Goal: Information Seeking & Learning: Understand process/instructions

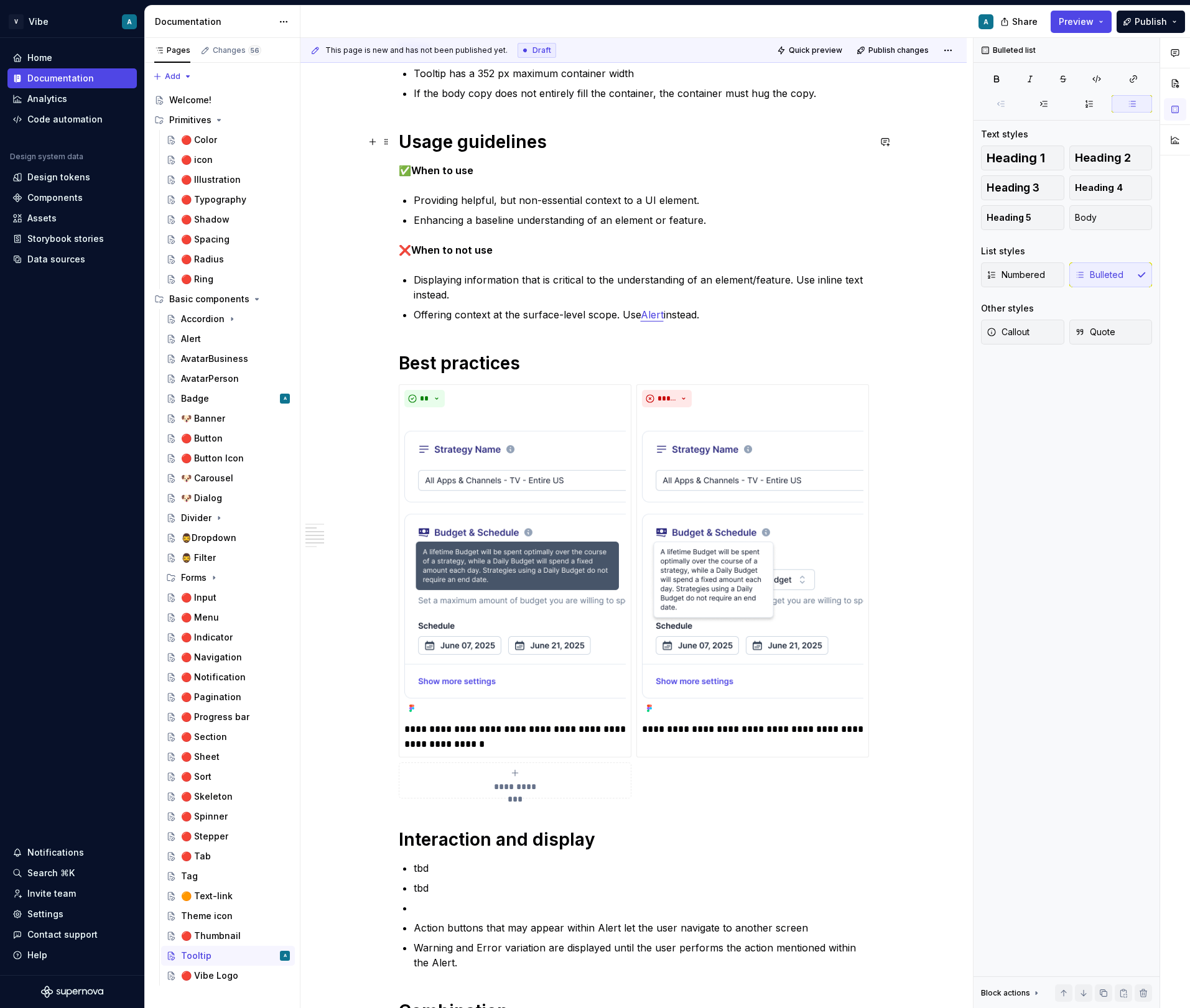
scroll to position [186, 0]
type textarea "*"
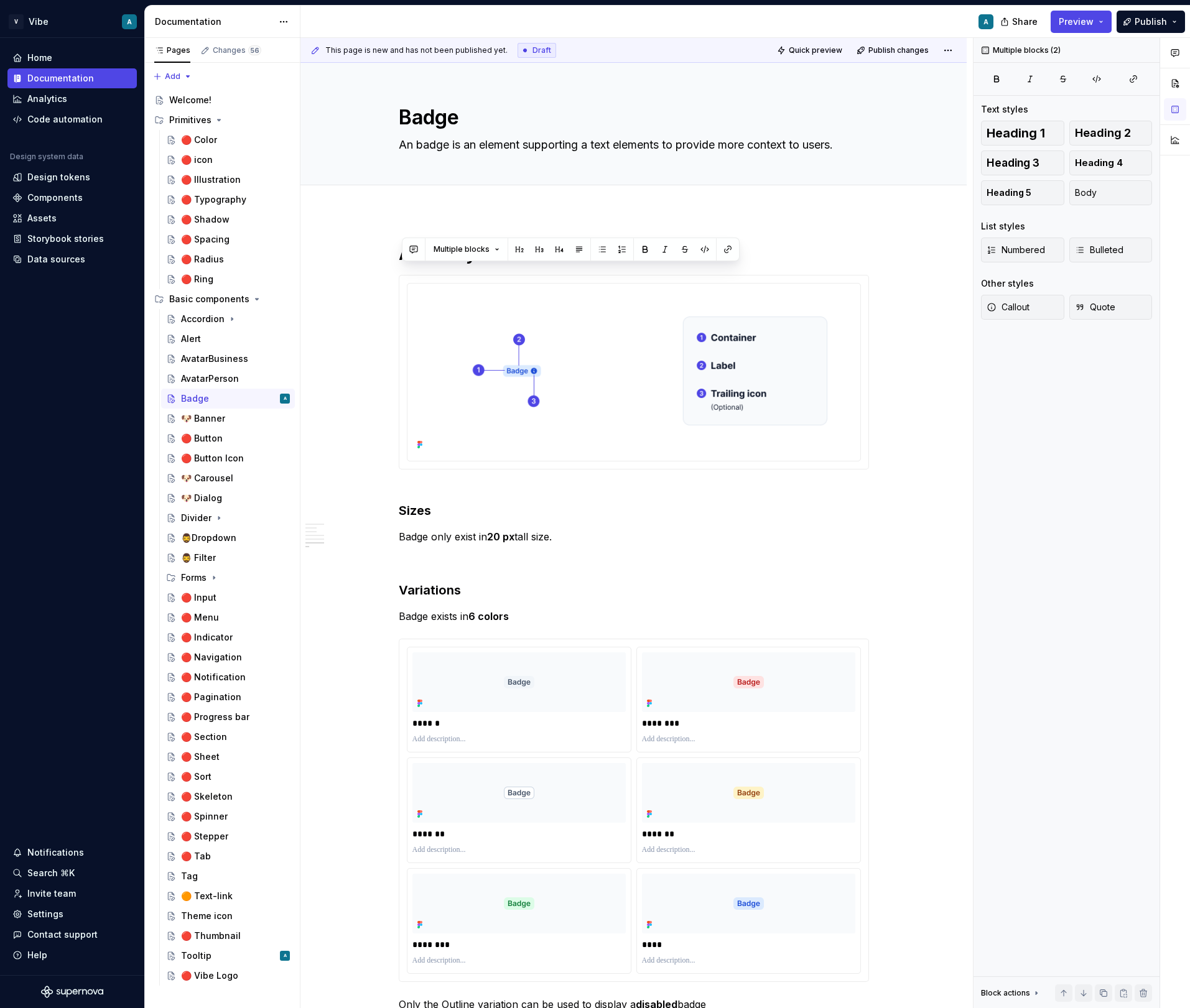
scroll to position [2013, 0]
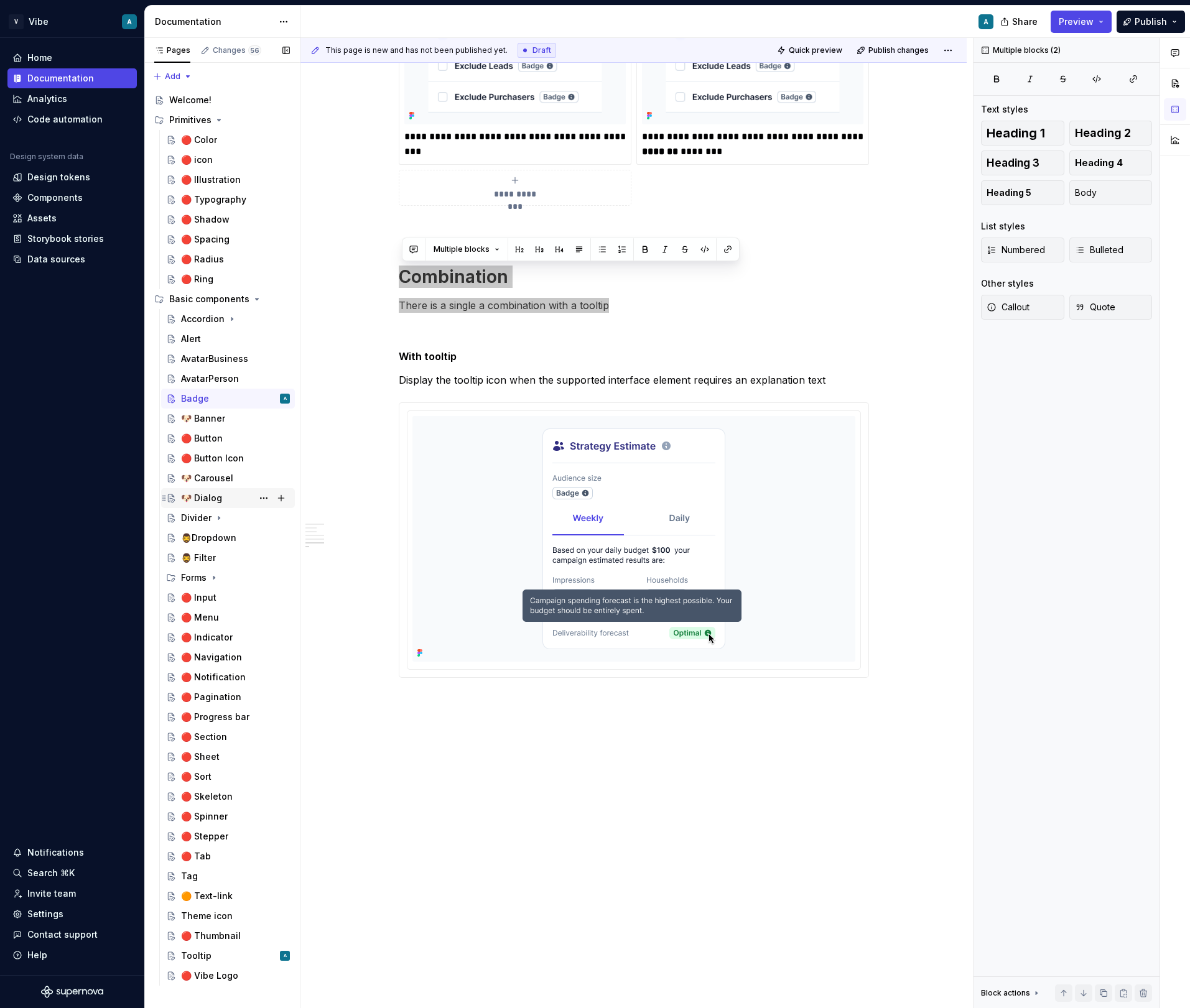
type textarea "*"
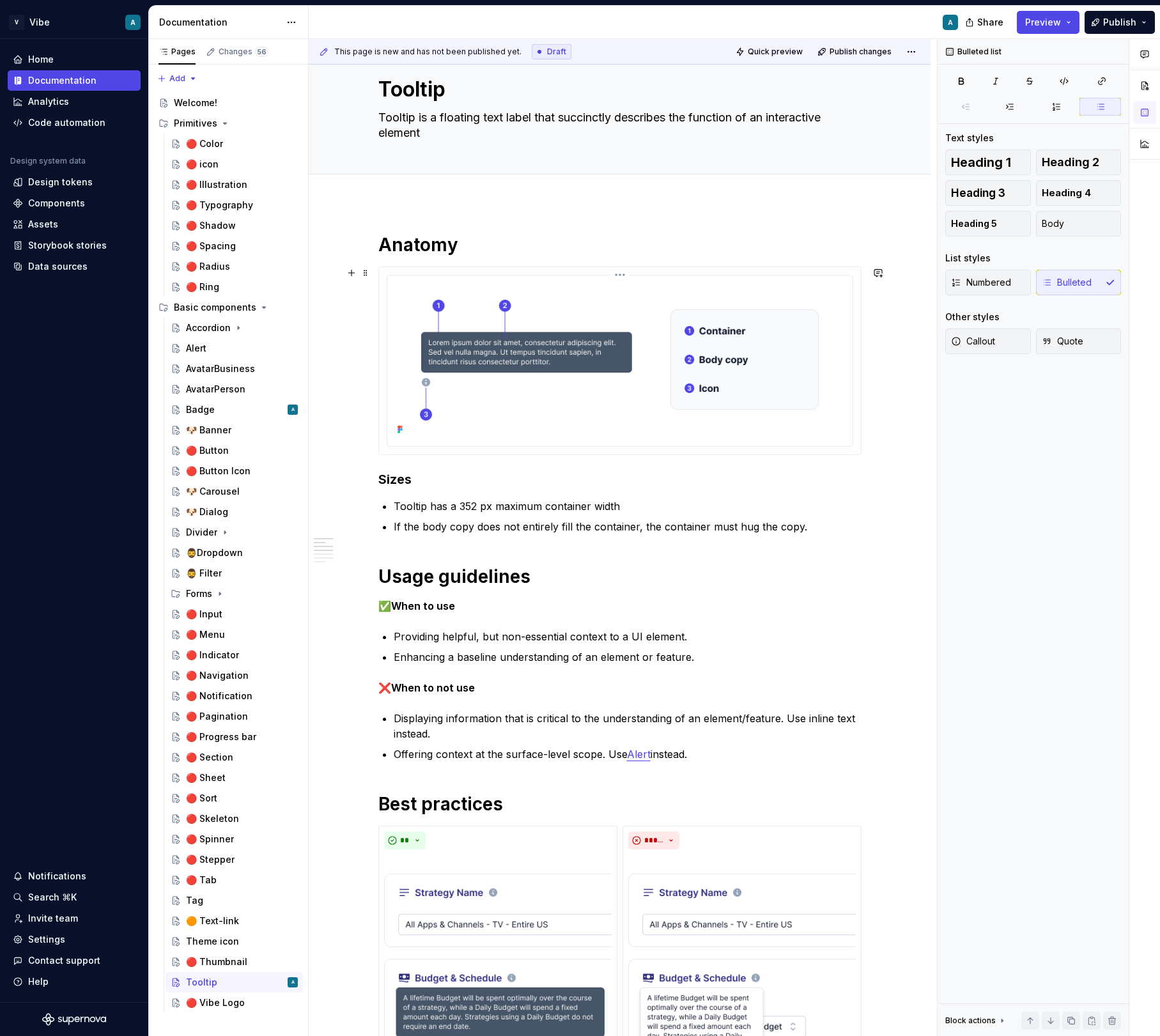
scroll to position [25, 0]
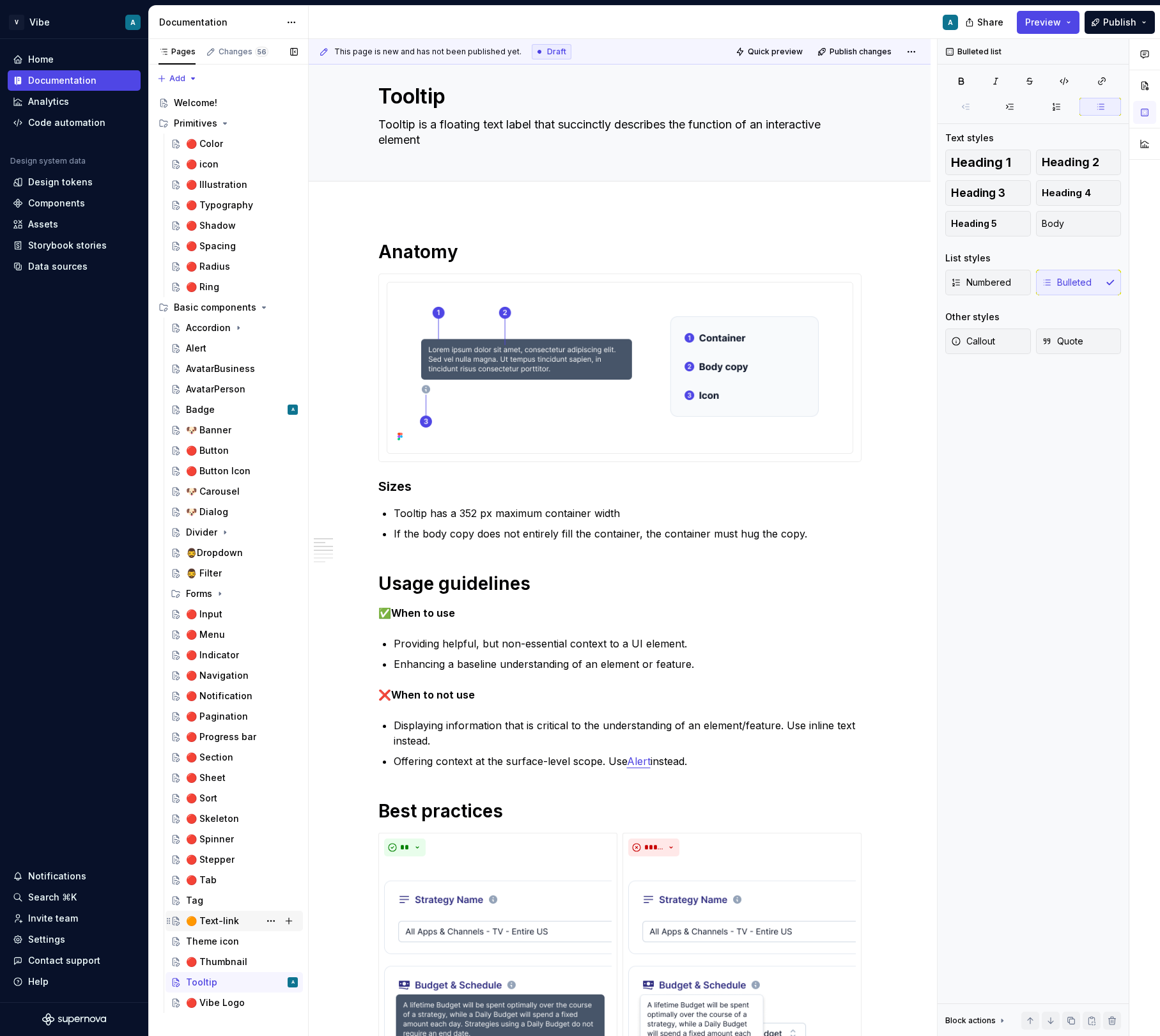
click at [216, 922] on div "🟠 Text-link" at bounding box center [212, 921] width 53 height 13
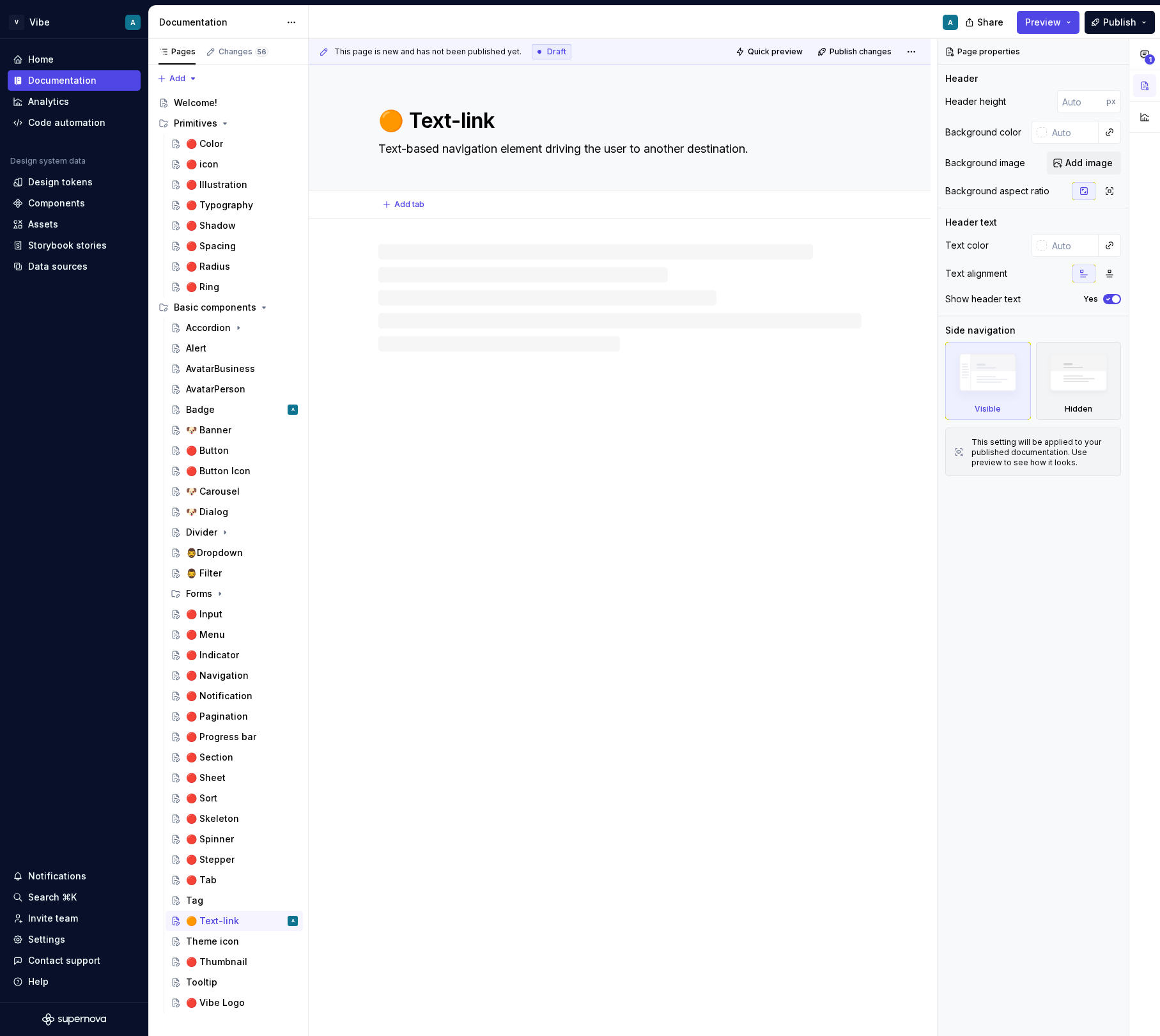
click at [393, 125] on textarea "🟠 Text-link" at bounding box center [617, 120] width 483 height 31
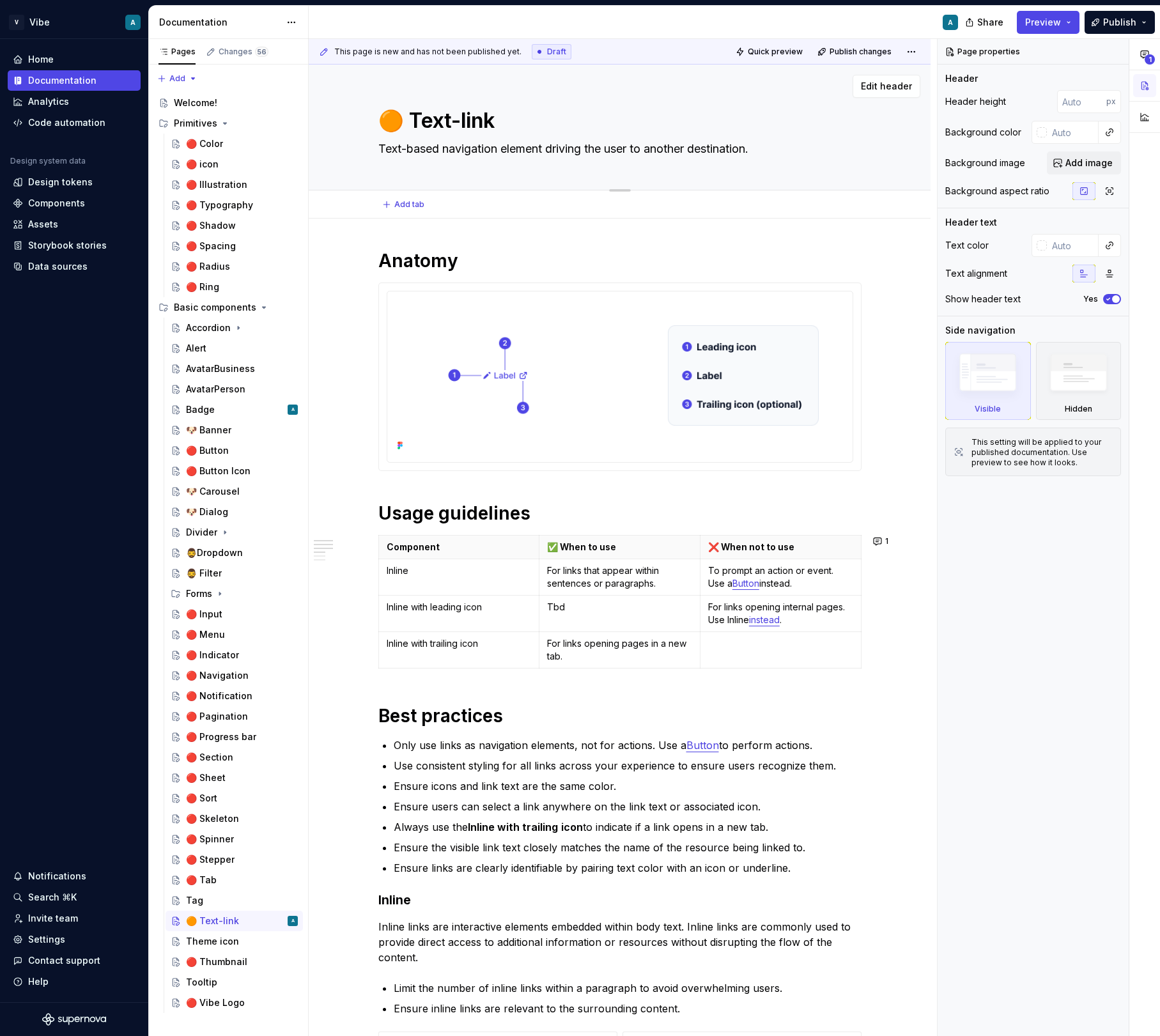
drag, startPoint x: 397, startPoint y: 124, endPoint x: 385, endPoint y: 123, distance: 12.0
click at [385, 123] on textarea "🟠 Text-link" at bounding box center [617, 120] width 483 height 31
click at [223, 985] on div "Tooltip" at bounding box center [242, 982] width 112 height 18
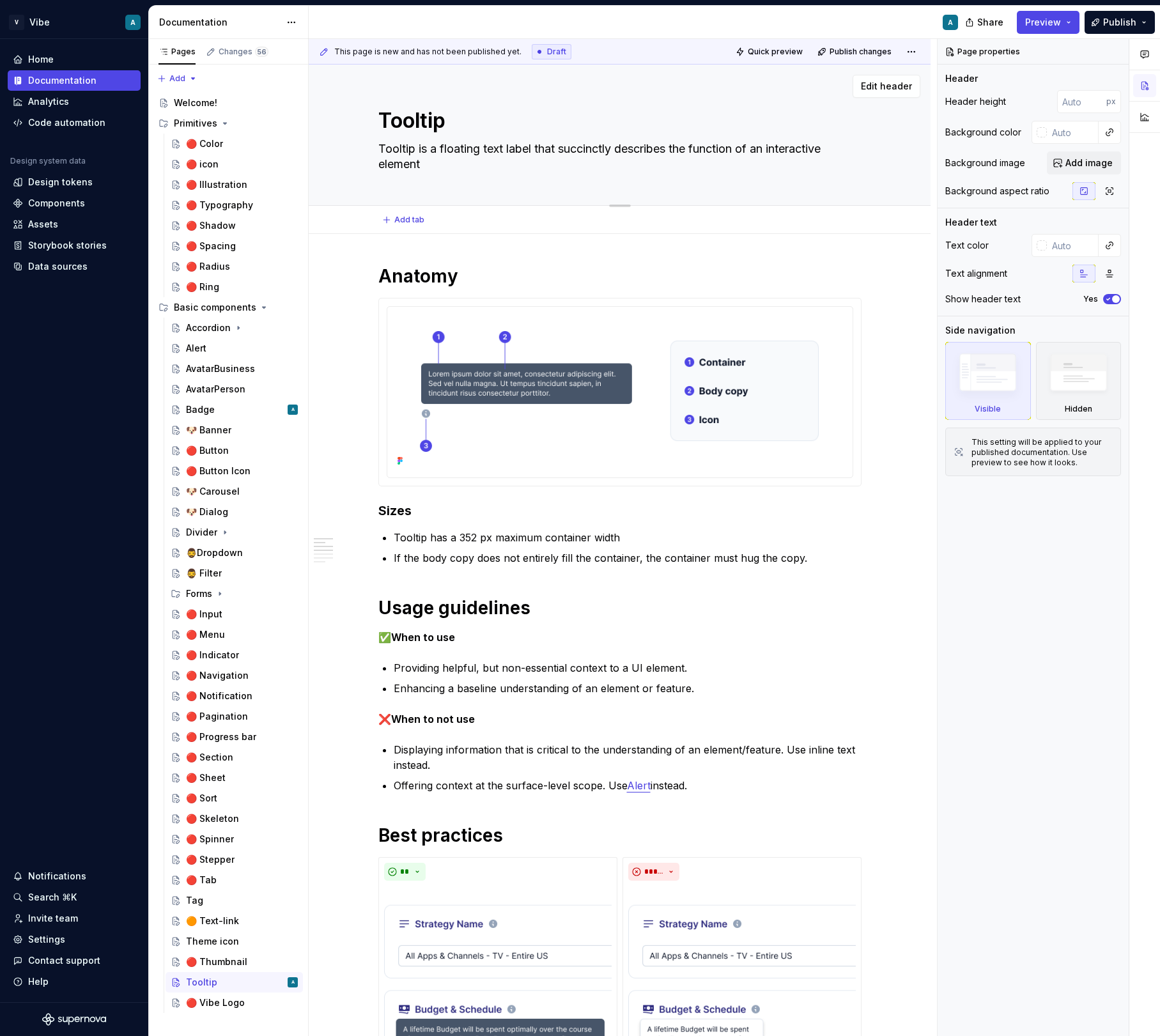
click at [386, 128] on textarea "Tooltip" at bounding box center [617, 120] width 483 height 31
paste textarea "🟠"
type textarea "*"
type textarea "🟠Tooltip"
type textarea "*"
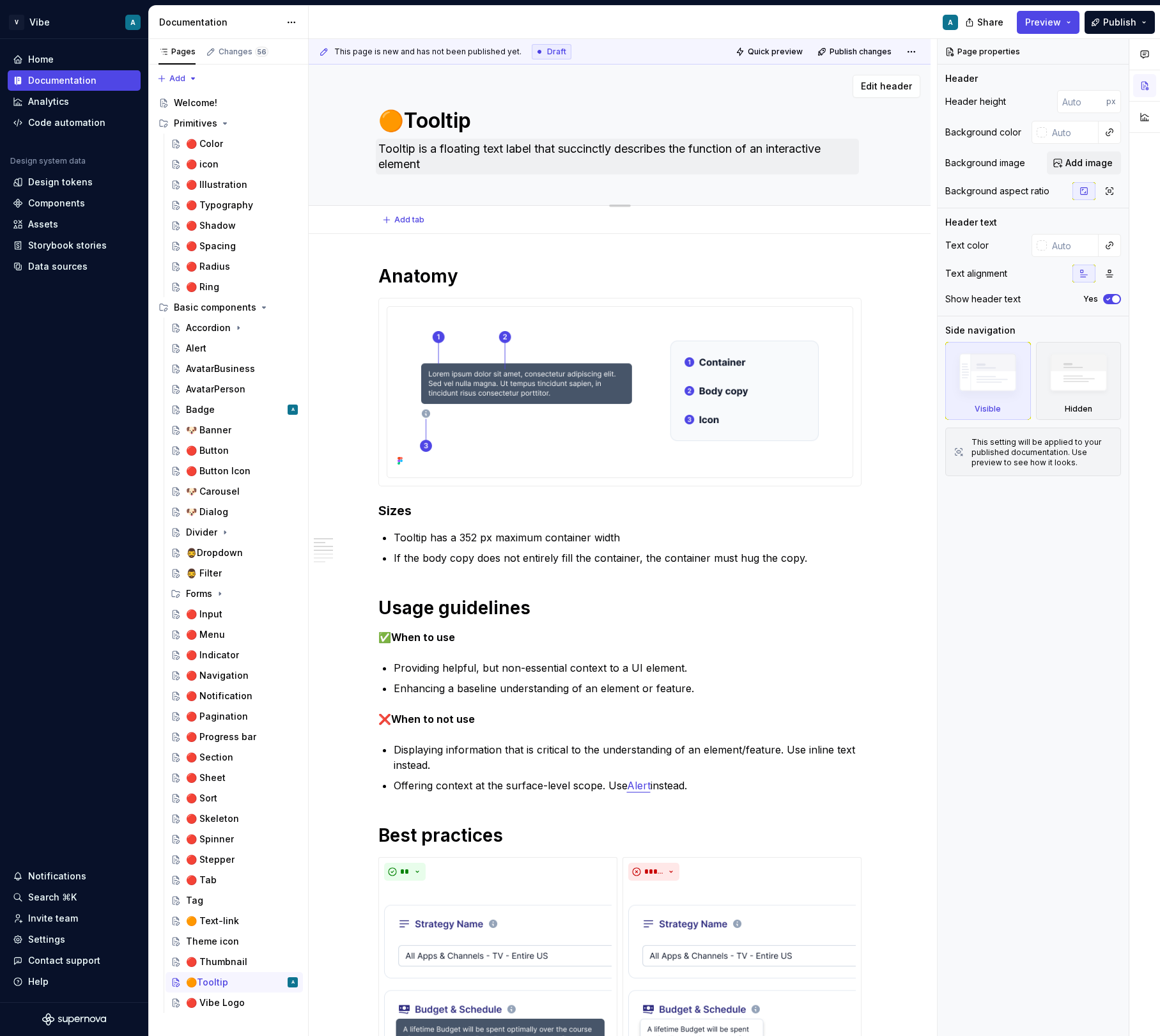
type textarea "🟠 Tooltip"
type textarea "*"
type textarea "🟠 Tooltip"
click at [728, 640] on p "✅ When to use" at bounding box center [620, 637] width 483 height 15
type textarea "*"
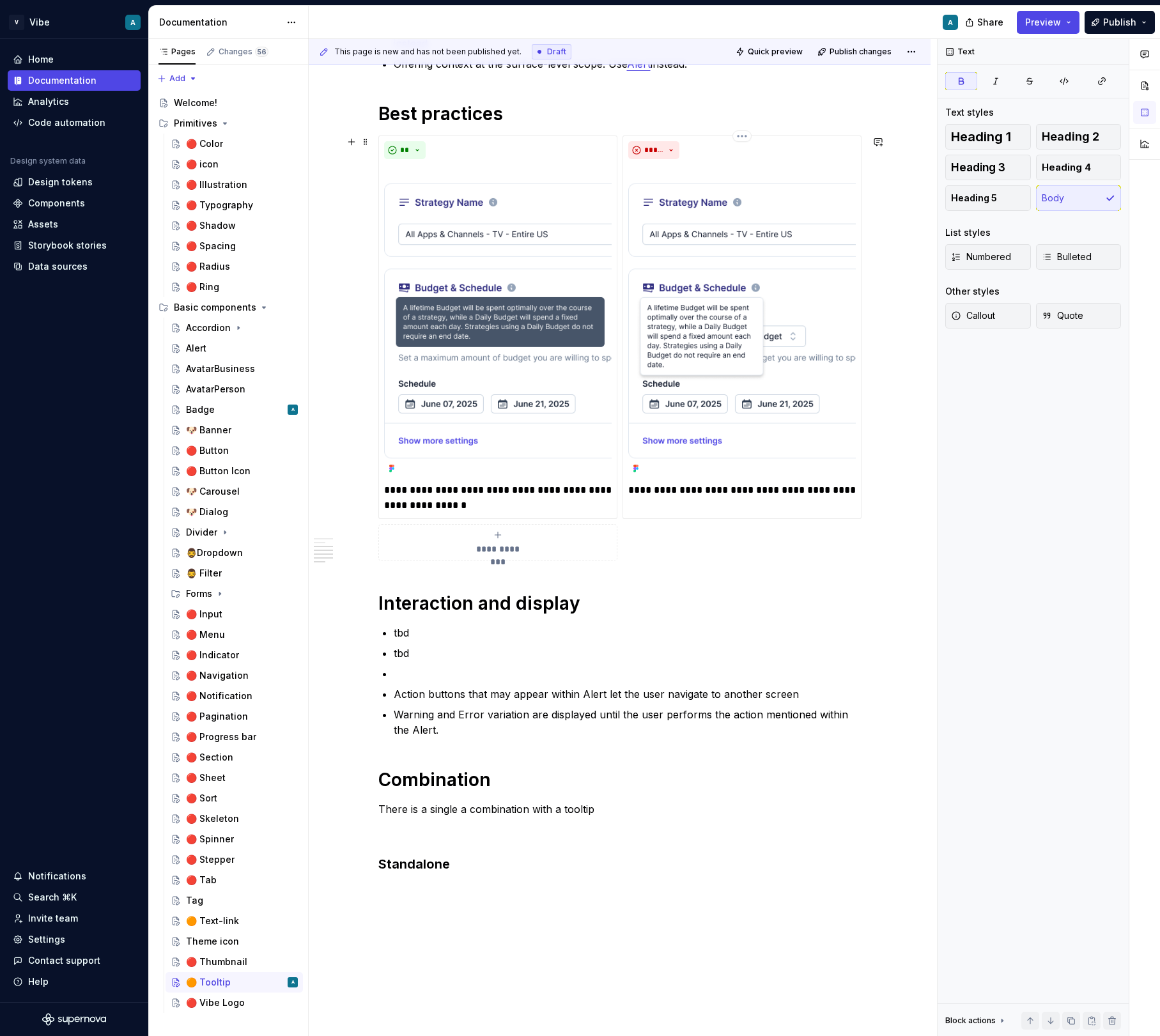
scroll to position [817, 0]
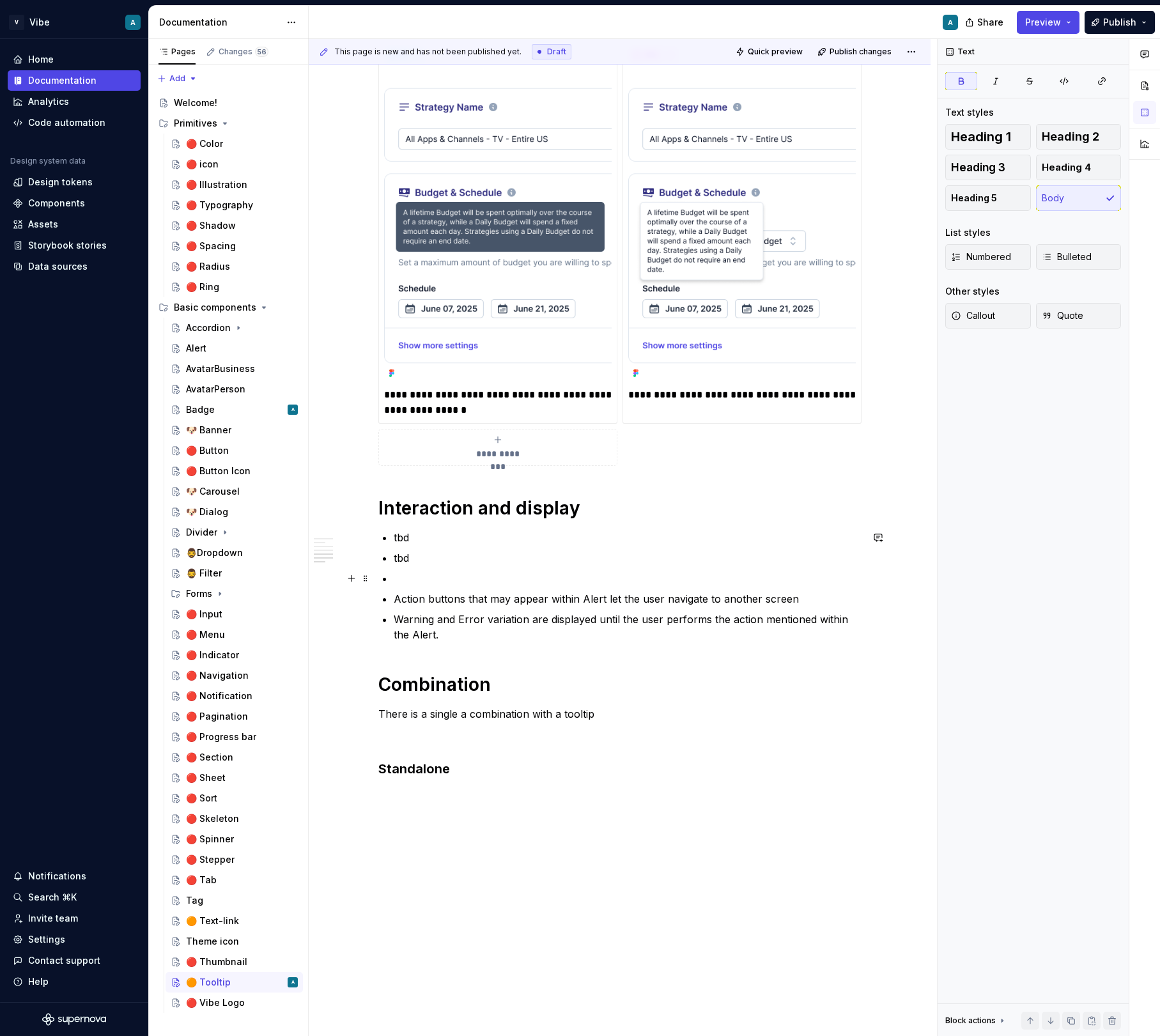
click at [426, 577] on p at bounding box center [628, 578] width 468 height 15
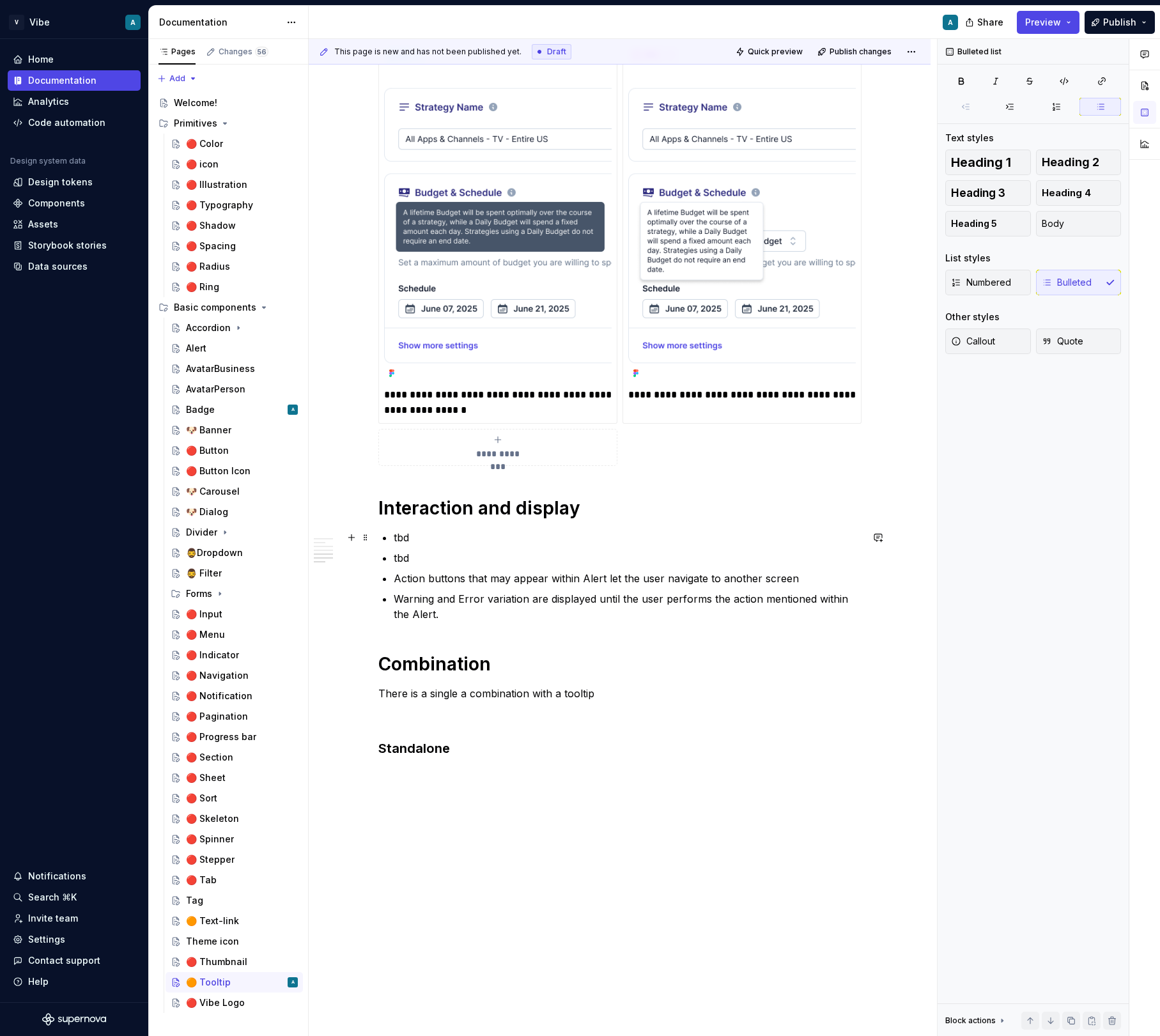
click at [422, 540] on p "tbd" at bounding box center [628, 537] width 468 height 15
drag, startPoint x: 470, startPoint y: 538, endPoint x: 556, endPoint y: 535, distance: 86.1
click at [556, 535] on p "Tooltip menus are only triggered by hover an information icon" at bounding box center [628, 537] width 468 height 15
drag, startPoint x: 486, startPoint y: 536, endPoint x: 538, endPoint y: 535, distance: 52.0
click at [538, 535] on p "Tooltip menus are only triggered by hover an information icon" at bounding box center [628, 537] width 468 height 15
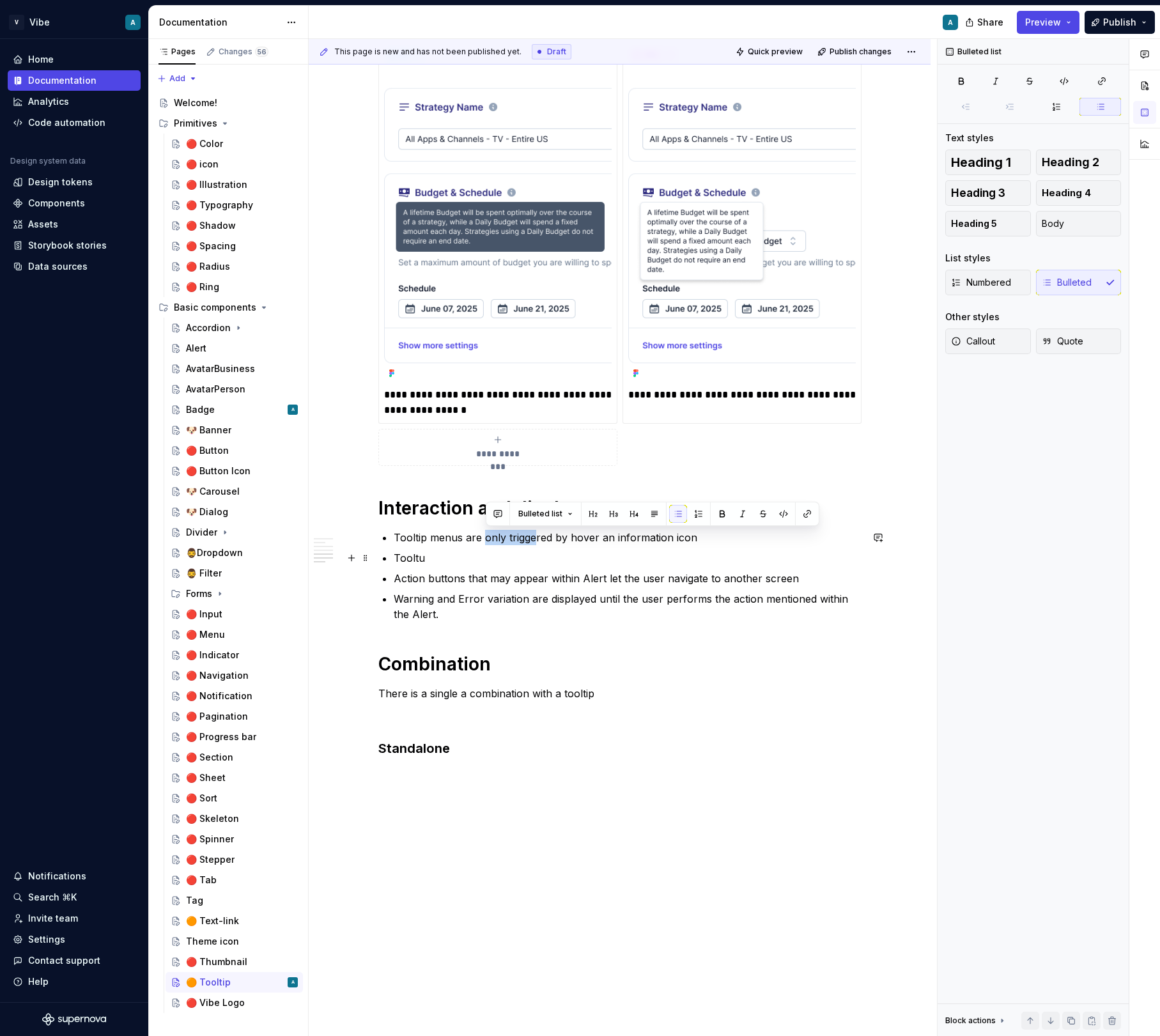
click at [536, 546] on ul "Tooltip menus are only triggered by hover an information icon Tooltu Action but…" at bounding box center [628, 576] width 468 height 92
drag, startPoint x: 599, startPoint y: 536, endPoint x: 456, endPoint y: 807, distance: 306.4
click at [594, 548] on ul "Tooltip menus are only triggered by hover an information icon Tooltu Action but…" at bounding box center [628, 576] width 468 height 92
drag, startPoint x: 427, startPoint y: 560, endPoint x: 398, endPoint y: 559, distance: 29.0
click at [398, 559] on p "Tooltu" at bounding box center [628, 558] width 468 height 15
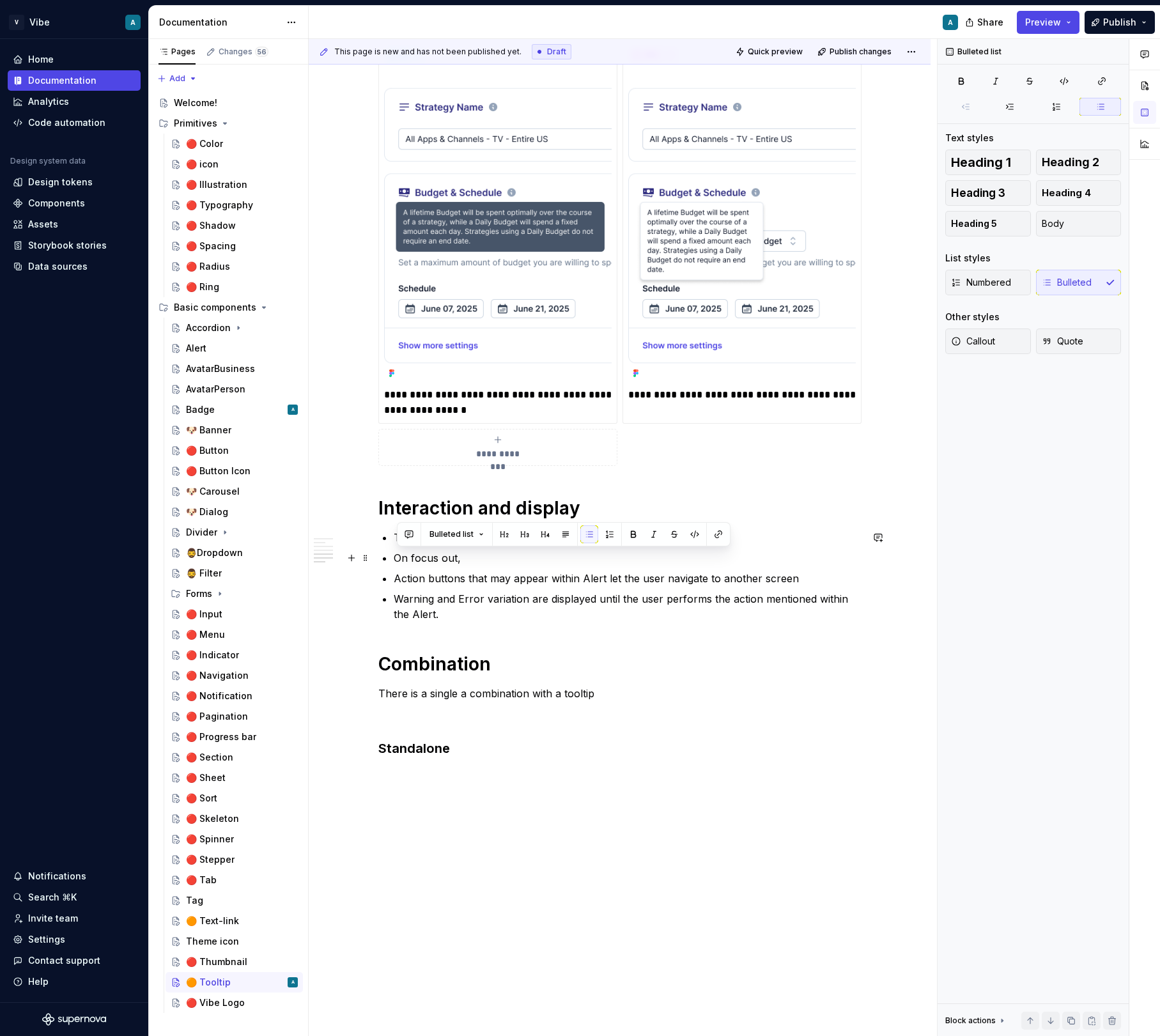
drag, startPoint x: 470, startPoint y: 560, endPoint x: 396, endPoint y: 562, distance: 74.0
click at [396, 562] on p "On focus out," at bounding box center [628, 558] width 468 height 15
drag, startPoint x: 487, startPoint y: 536, endPoint x: 570, endPoint y: 535, distance: 83.0
click at [570, 535] on p "Tooltip menus are only triggered by hovering an information icon" at bounding box center [628, 537] width 468 height 15
click at [681, 539] on p "Tooltip menus appear while hovering an information icon" at bounding box center [628, 537] width 468 height 15
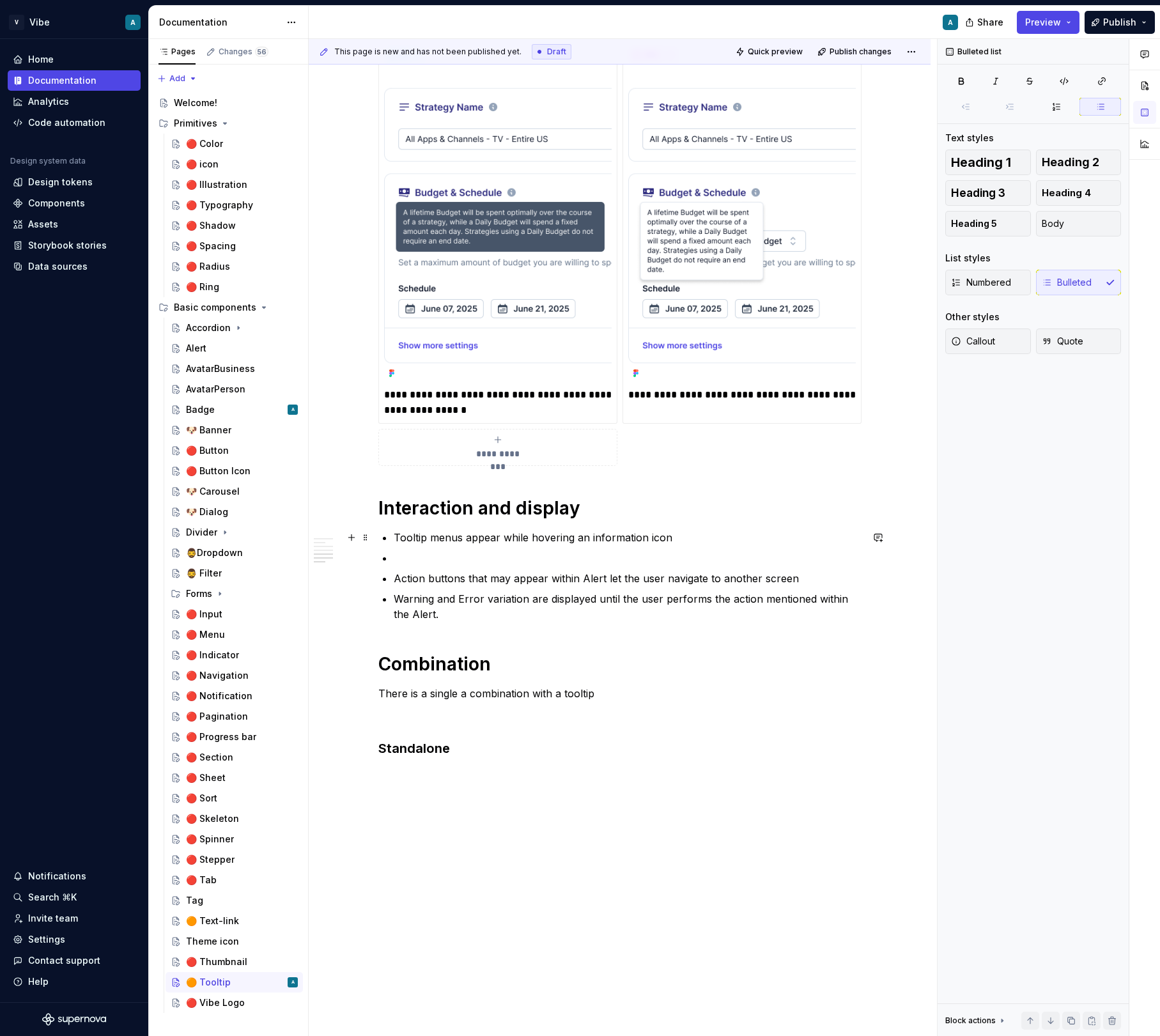
click at [608, 538] on p "Tooltip menus appear while hovering an information icon" at bounding box center [628, 537] width 468 height 15
click at [608, 535] on p "Tooltip menus appear while hovering an information icon" at bounding box center [628, 537] width 468 height 15
copy p "Tooltip menus appear while hovering an information icon"
click at [410, 552] on p at bounding box center [628, 558] width 468 height 15
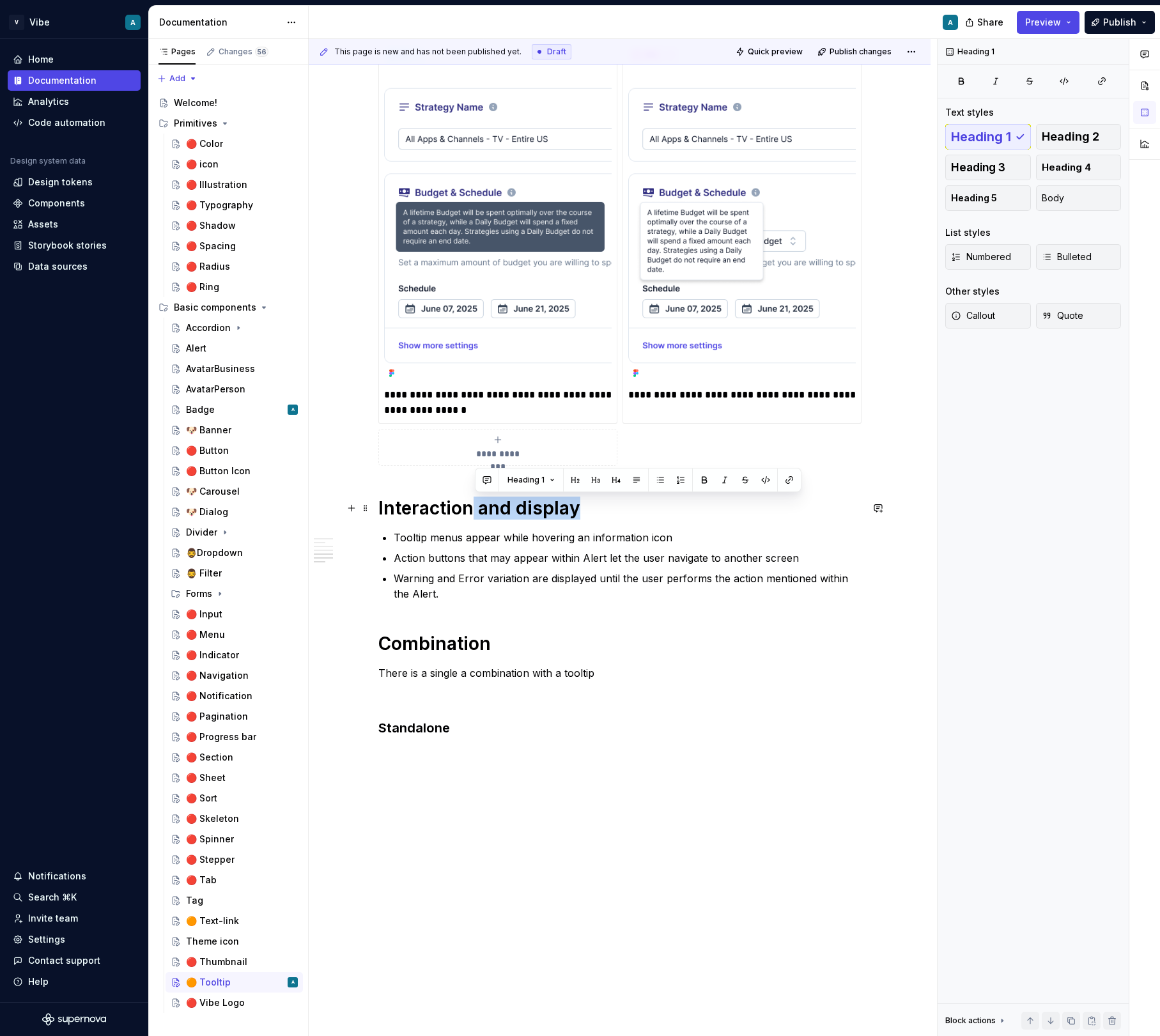
drag, startPoint x: 475, startPoint y: 508, endPoint x: 582, endPoint y: 506, distance: 107.0
click at [582, 506] on h1 "Interaction and display" at bounding box center [620, 508] width 483 height 23
click at [689, 530] on p "Tooltip menus appear while hovering an information icon" at bounding box center [628, 537] width 468 height 15
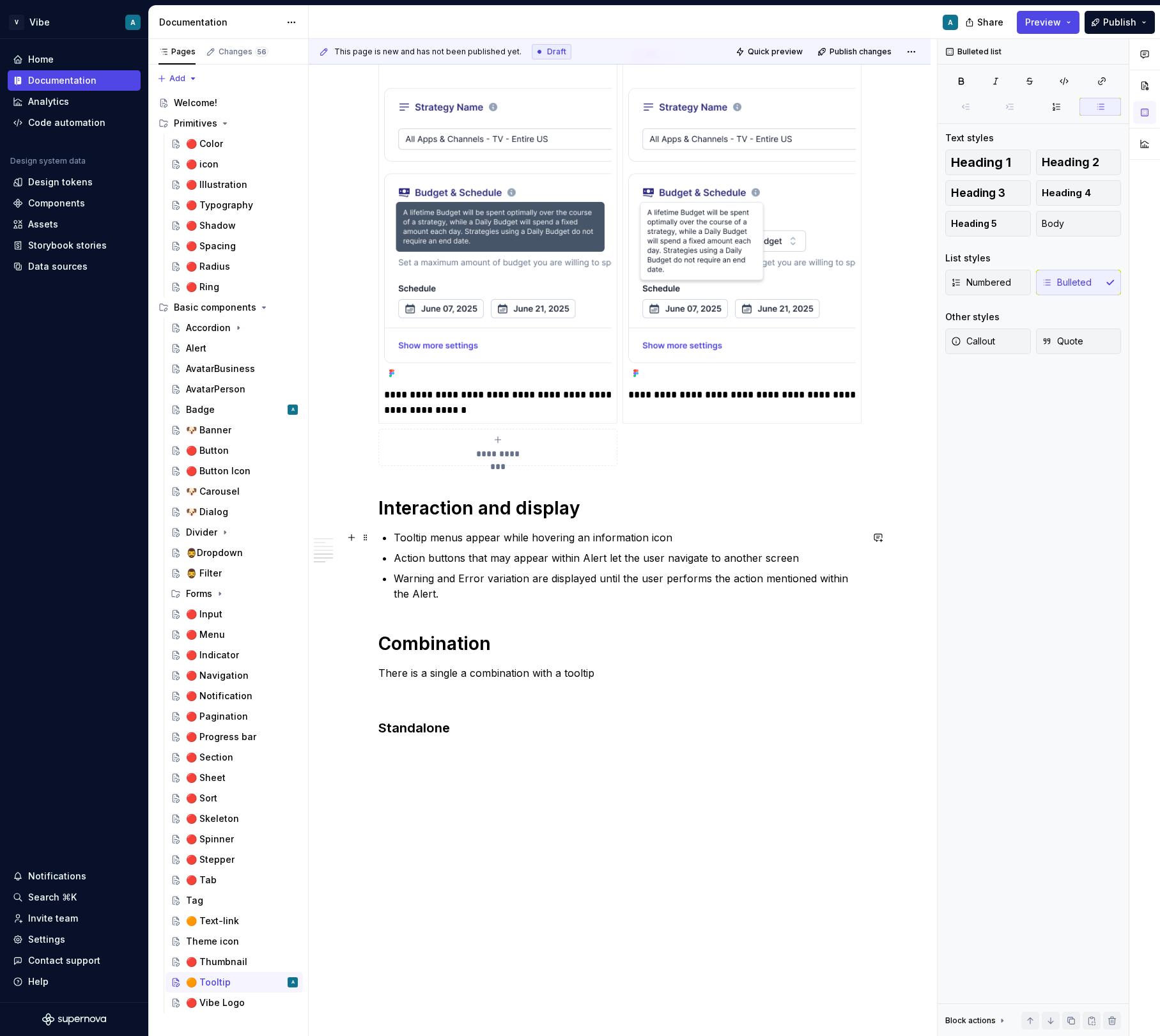
click at [685, 539] on p "Tooltip menus appear while hovering an information icon" at bounding box center [628, 537] width 468 height 15
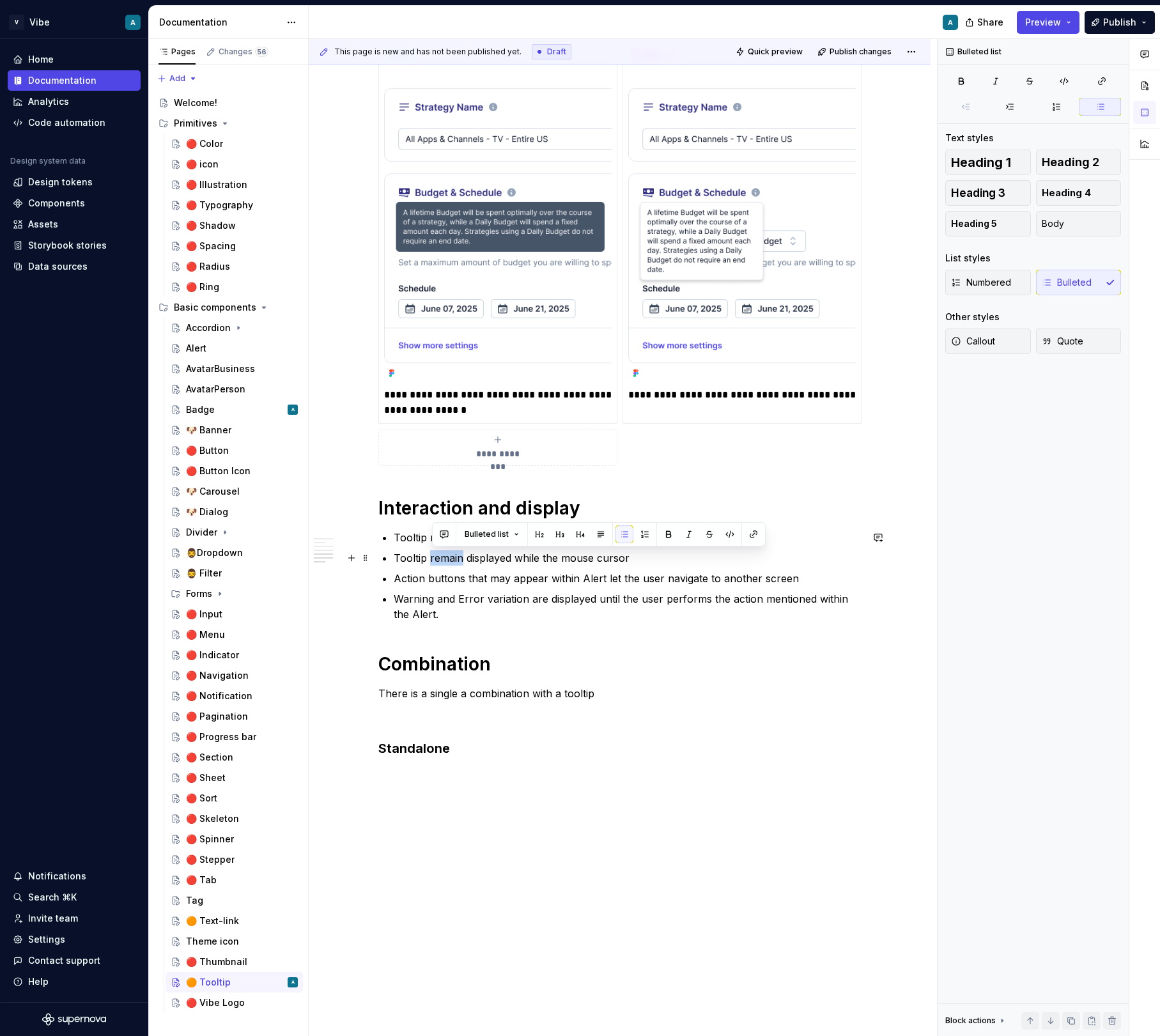
drag, startPoint x: 463, startPoint y: 558, endPoint x: 432, endPoint y: 558, distance: 31.0
click at [432, 558] on p "Tooltip remain displayed while the mouse cursor" at bounding box center [628, 558] width 468 height 15
drag, startPoint x: 490, startPoint y: 558, endPoint x: 433, endPoint y: 558, distance: 57.0
click at [433, 558] on p "Tooltip is displayed while the mouse cursor" at bounding box center [628, 558] width 468 height 15
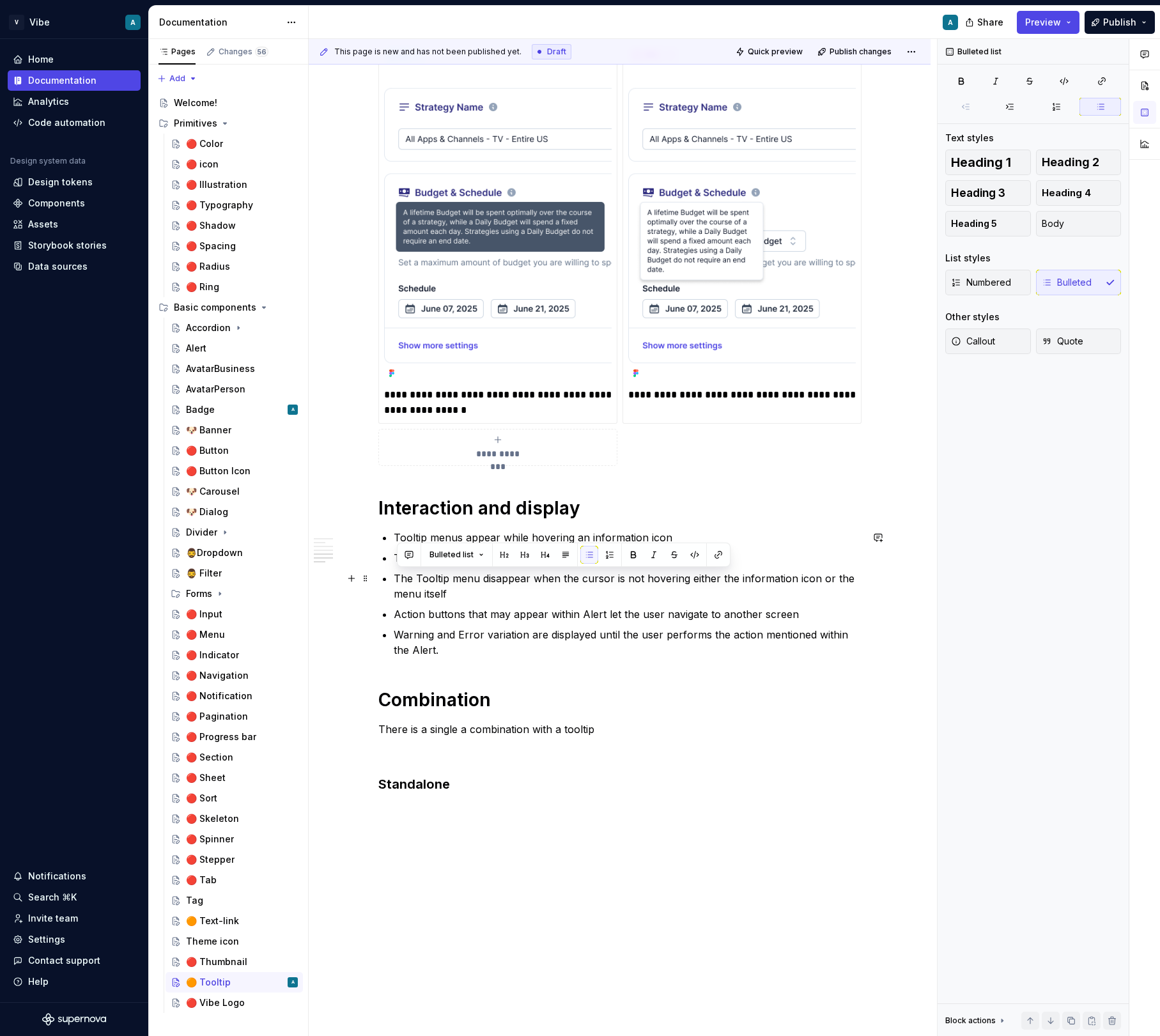
drag, startPoint x: 464, startPoint y: 592, endPoint x: 389, endPoint y: 574, distance: 77.1
click at [389, 574] on div "**********" at bounding box center [620, 120] width 483 height 1345
copy p "The Tooltip menu disappear when the cursor is not hovering either the informati…"
click at [460, 640] on p "Warning and Error variation are displayed until the user performs the action me…" at bounding box center [628, 642] width 468 height 31
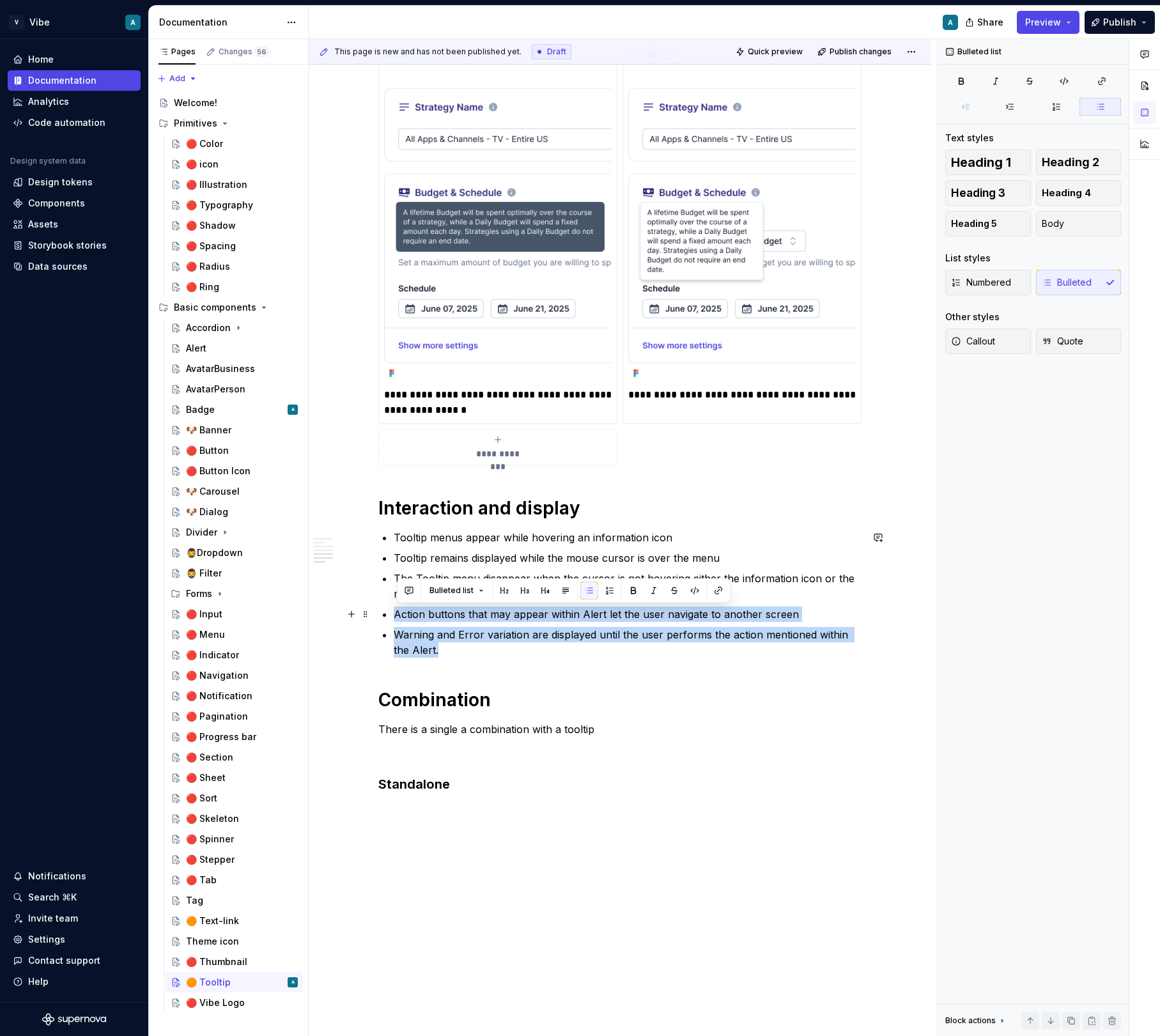
drag, startPoint x: 445, startPoint y: 650, endPoint x: 376, endPoint y: 615, distance: 77.4
click at [376, 615] on div "**********" at bounding box center [620, 268] width 622 height 1702
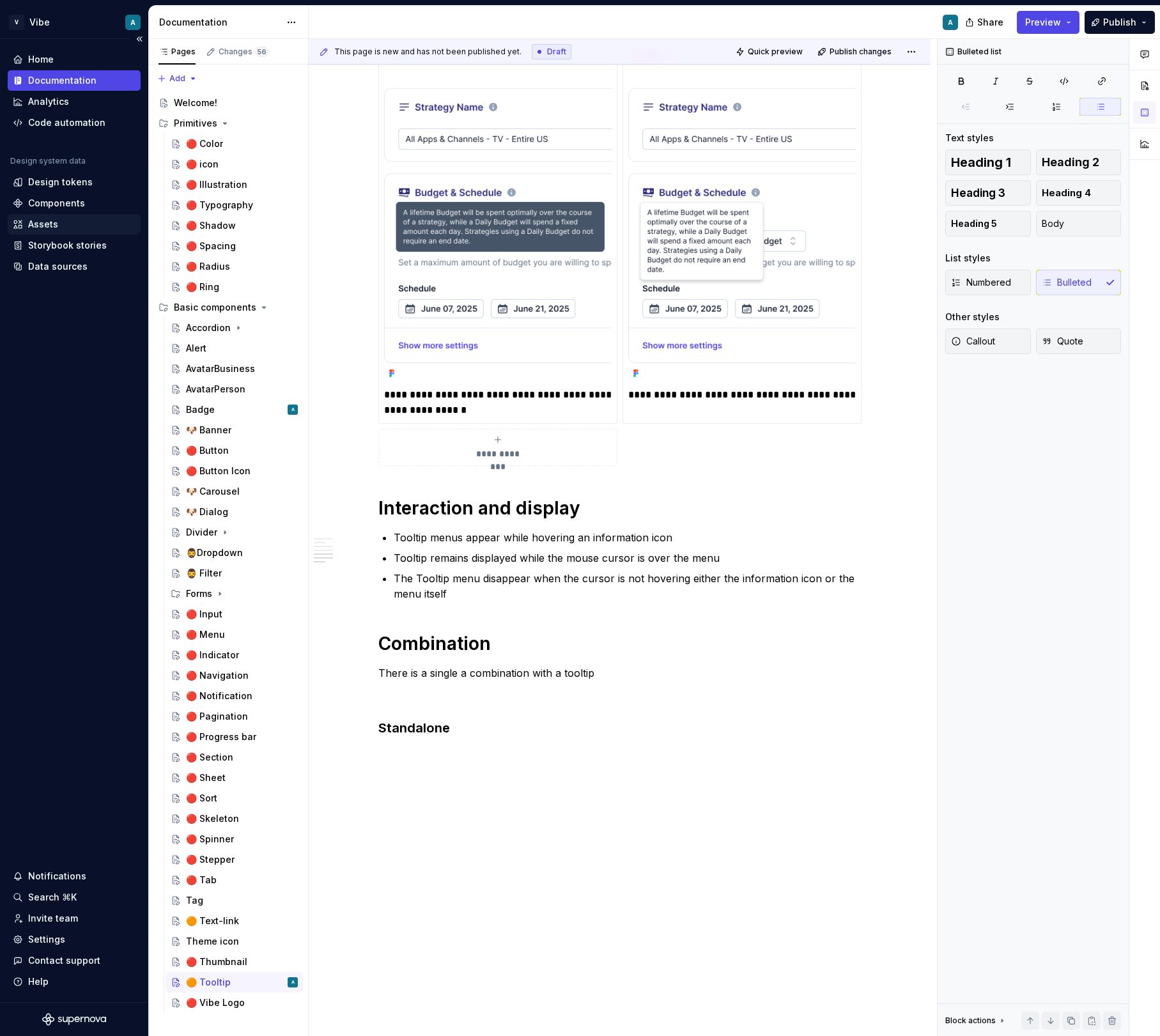
type textarea "*"
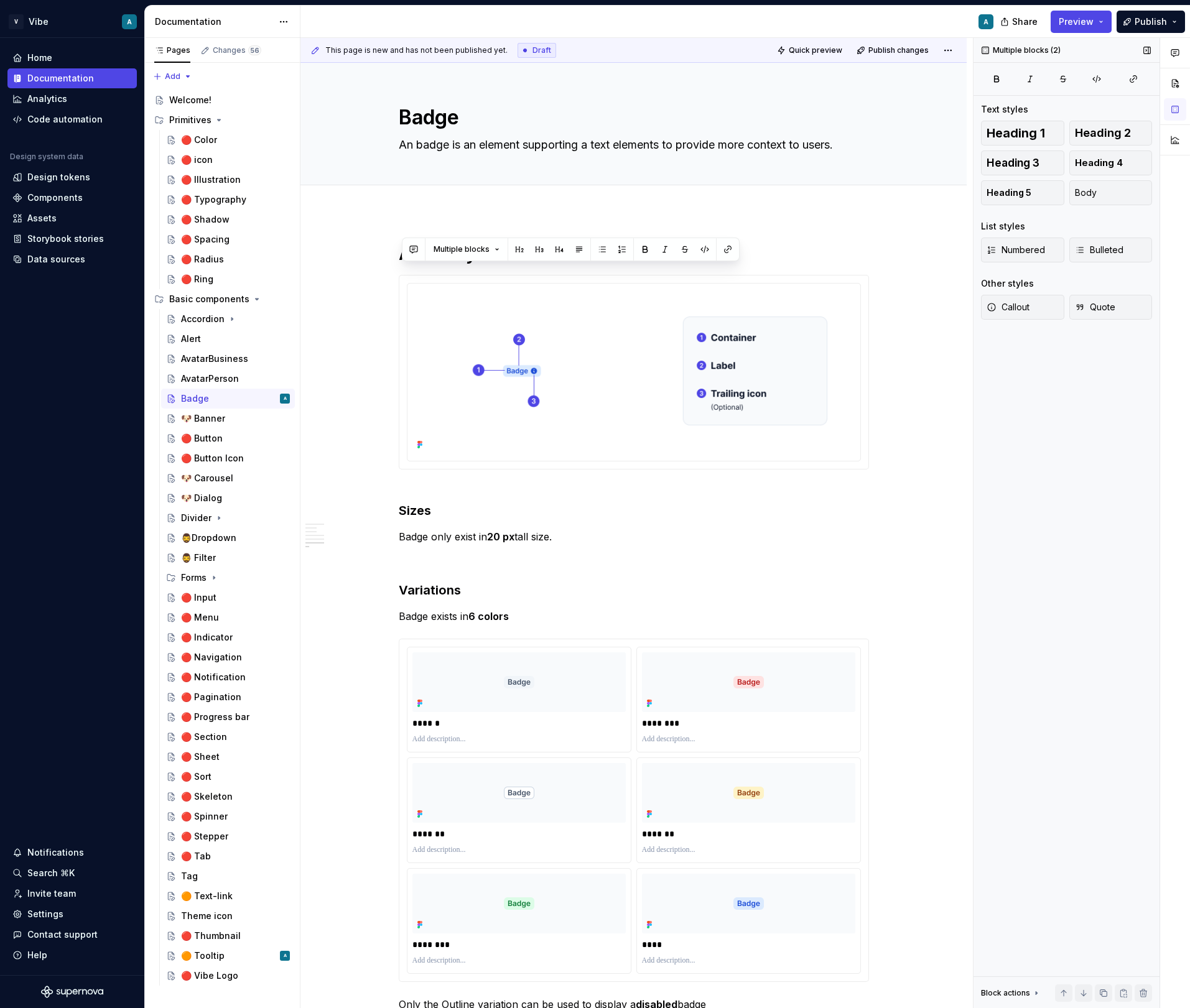
scroll to position [2013, 0]
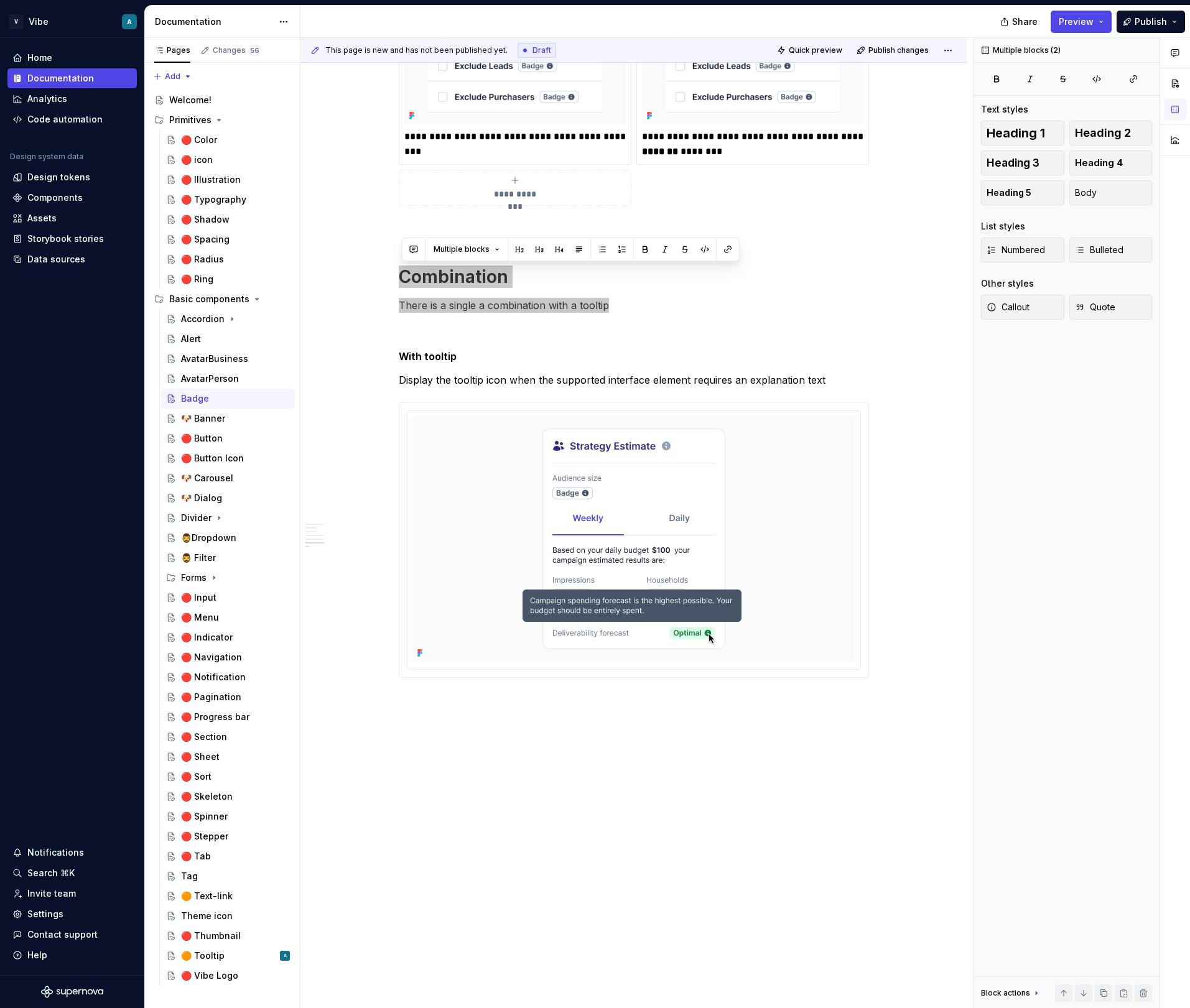
type textarea "*"
